Goal: Task Accomplishment & Management: Manage account settings

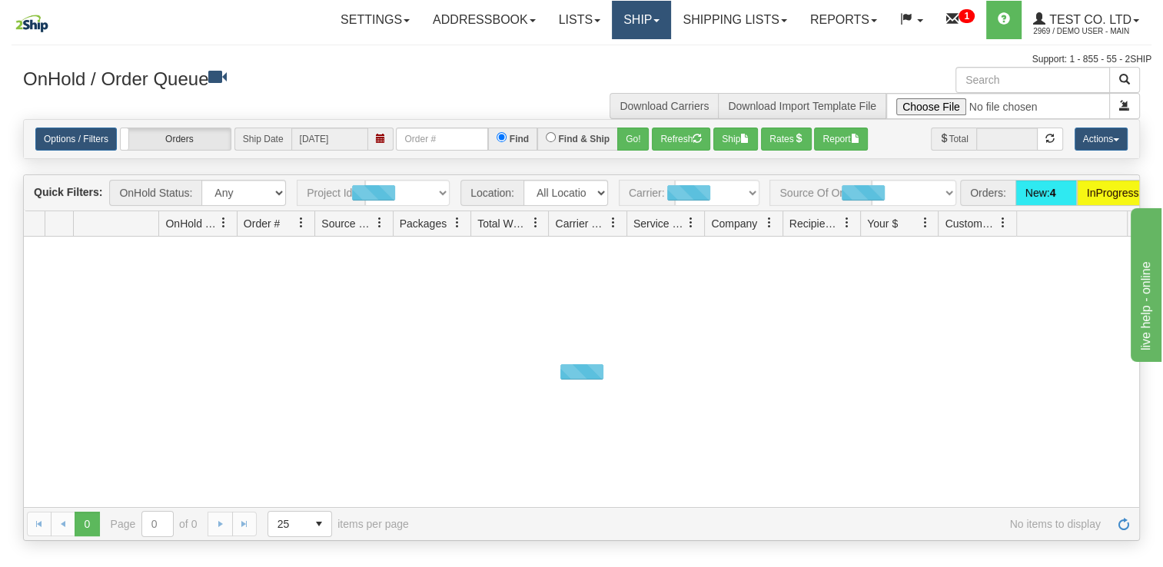
click at [628, 23] on link "Ship" at bounding box center [641, 20] width 59 height 38
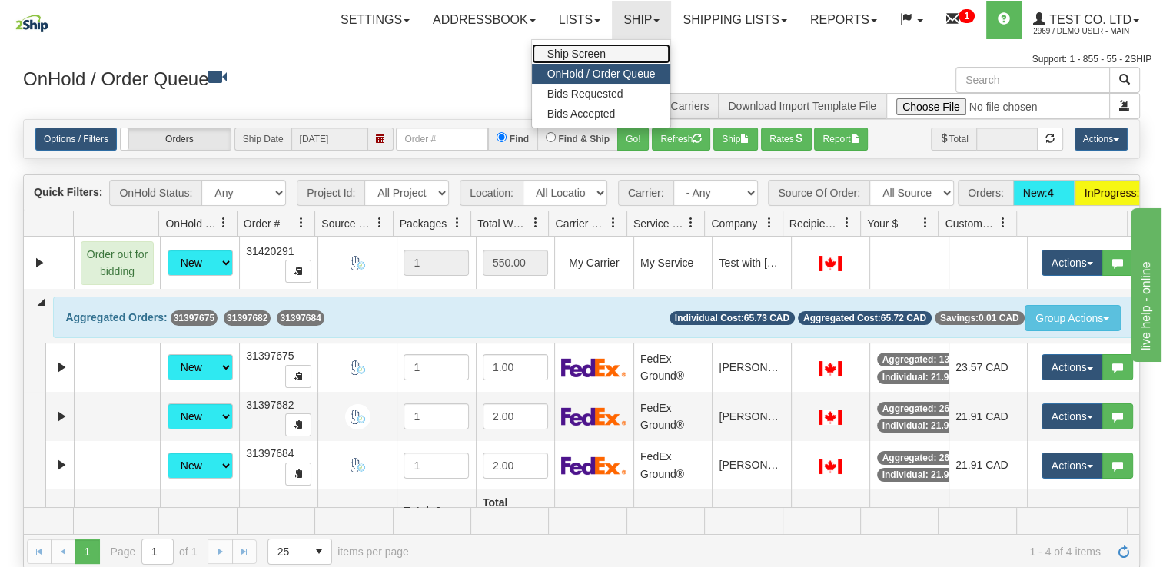
click at [592, 51] on span "Ship Screen" at bounding box center [576, 54] width 58 height 12
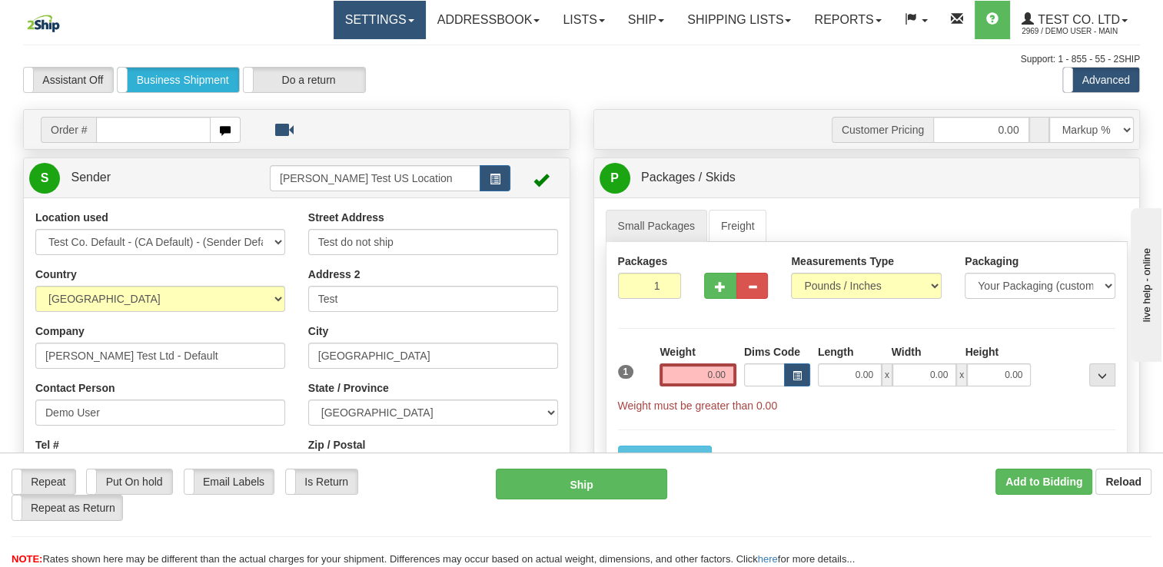
click at [352, 15] on link "Settings" at bounding box center [380, 20] width 92 height 38
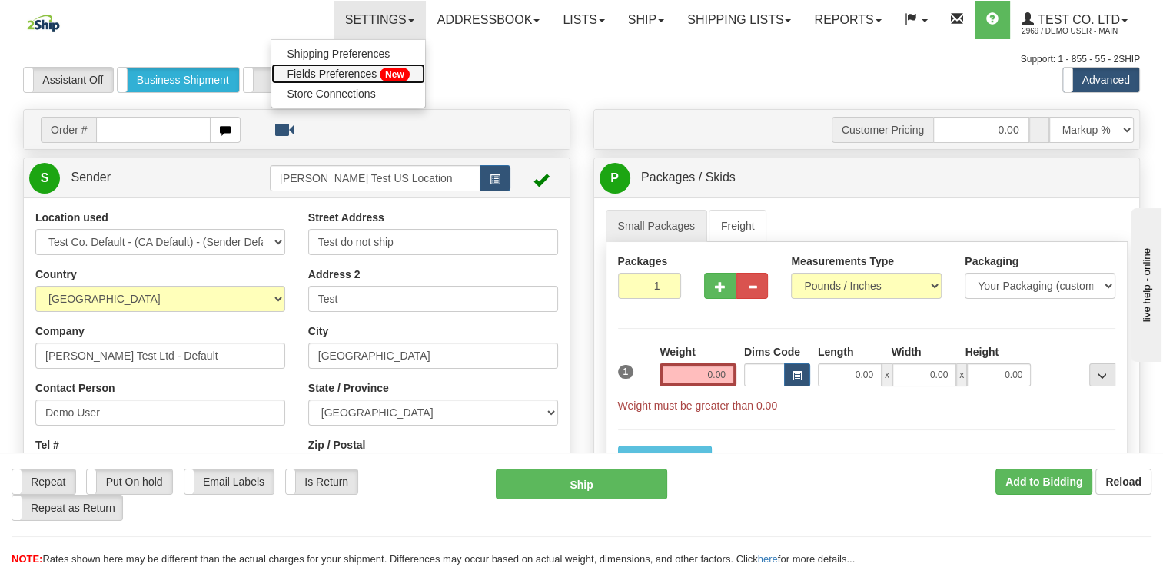
click at [317, 71] on span "Fields Preferences" at bounding box center [332, 74] width 90 height 12
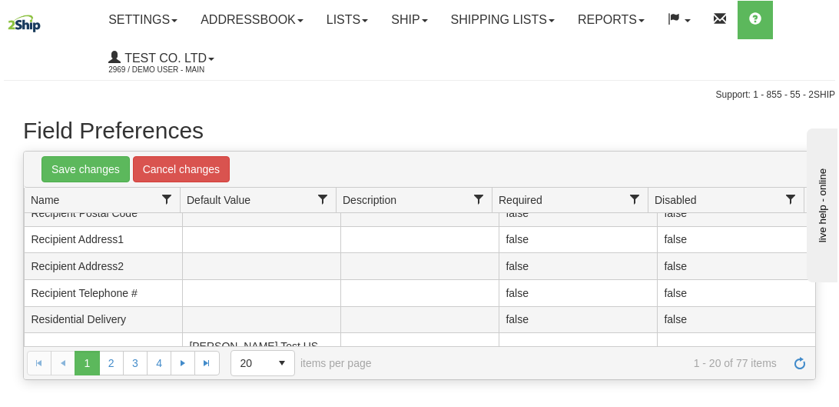
scroll to position [199, 0]
drag, startPoint x: 131, startPoint y: 19, endPoint x: 148, endPoint y: 30, distance: 20.7
click at [131, 19] on link "Settings" at bounding box center [143, 20] width 92 height 38
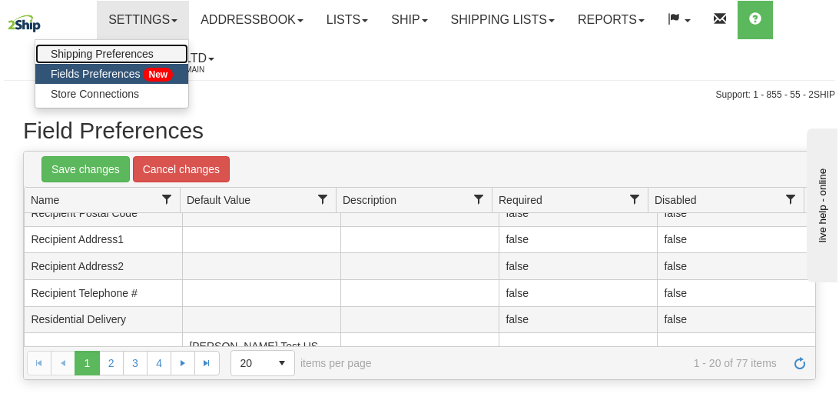
click at [138, 53] on span "Shipping Preferences" at bounding box center [102, 54] width 103 height 12
